Goal: Task Accomplishment & Management: Use online tool/utility

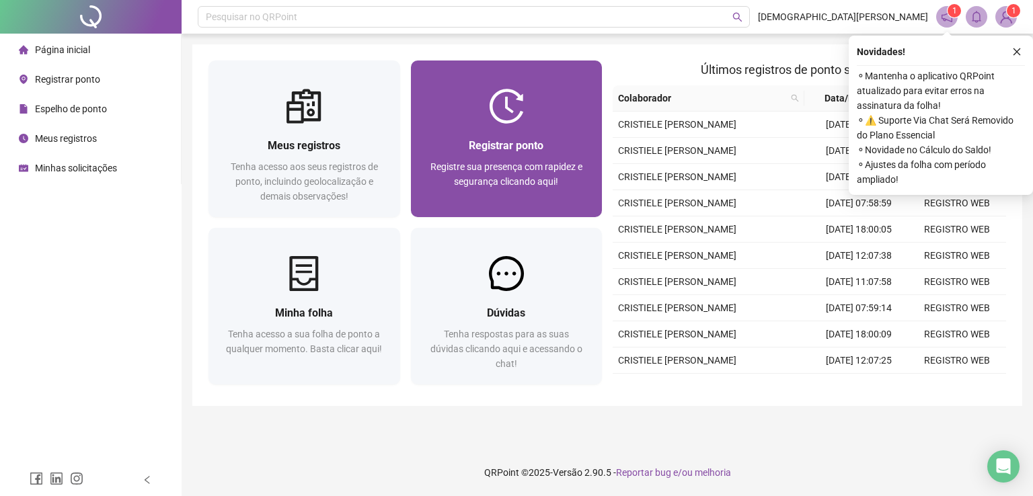
click at [536, 125] on div "Registrar ponto Registre sua presença com rapidez e segurança clicando aqui!" at bounding box center [507, 170] width 192 height 93
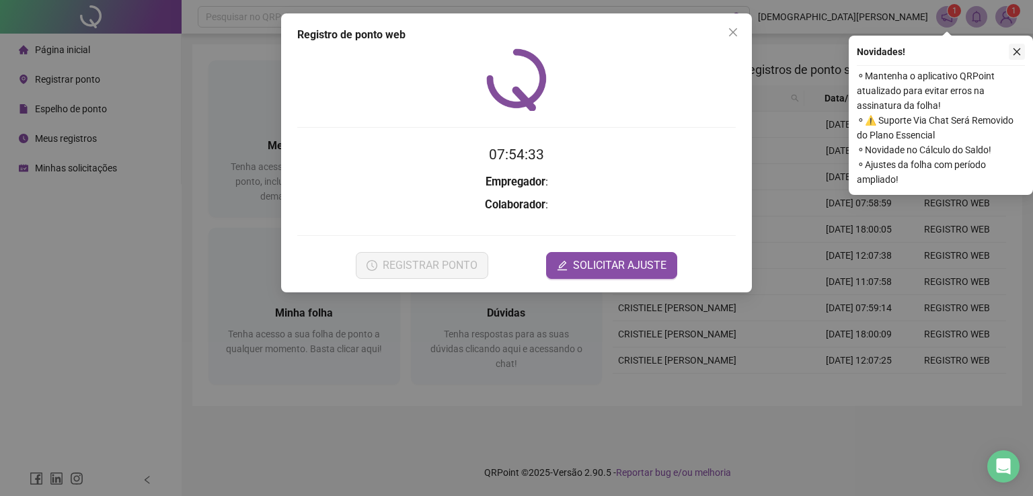
click at [1018, 51] on icon "close" at bounding box center [1016, 51] width 9 height 9
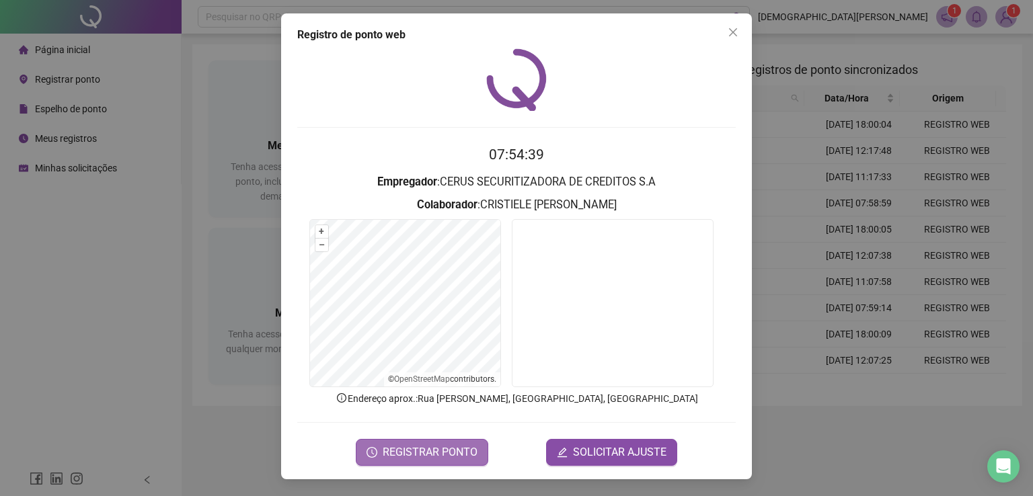
click at [434, 452] on span "REGISTRAR PONTO" at bounding box center [430, 452] width 95 height 16
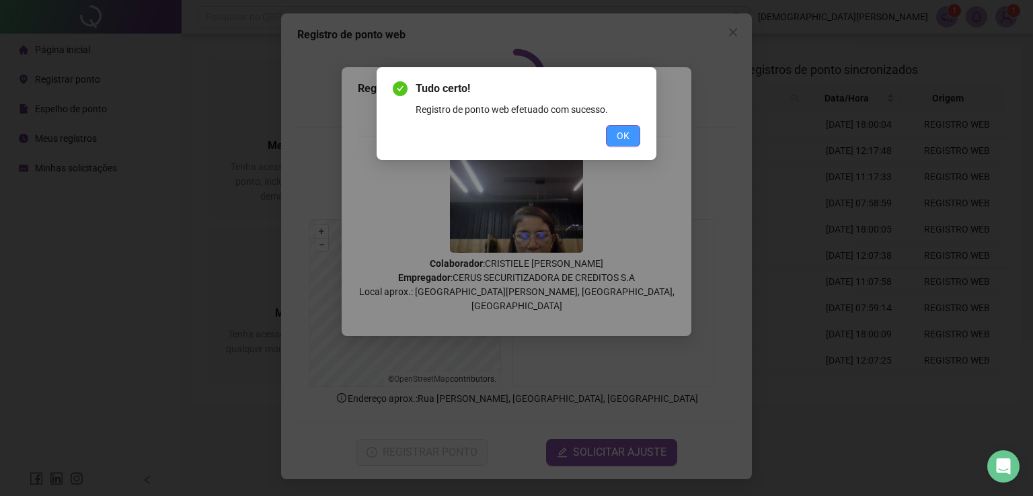
click at [625, 132] on span "OK" at bounding box center [622, 135] width 13 height 15
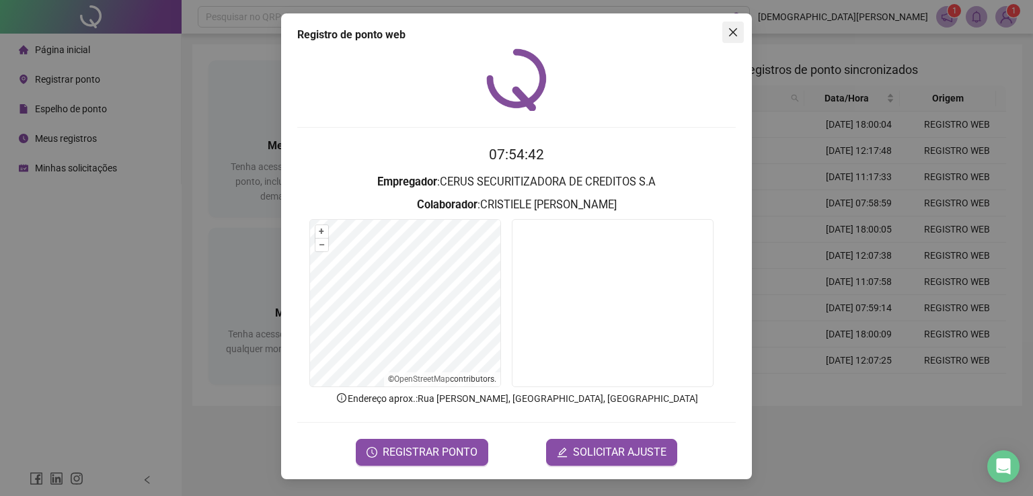
click at [730, 32] on icon "close" at bounding box center [732, 32] width 11 height 11
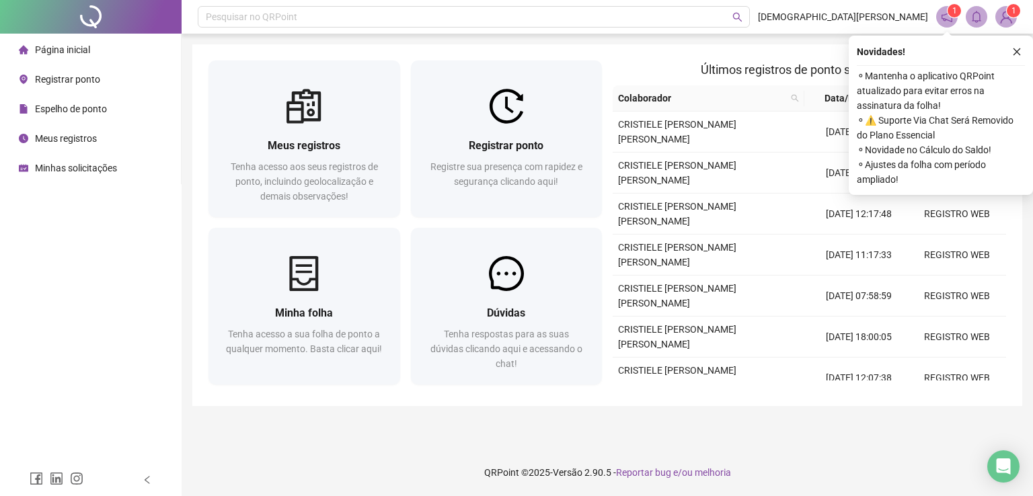
click at [1016, 48] on icon "close" at bounding box center [1016, 51] width 9 height 9
